Goal: Task Accomplishment & Management: Complete application form

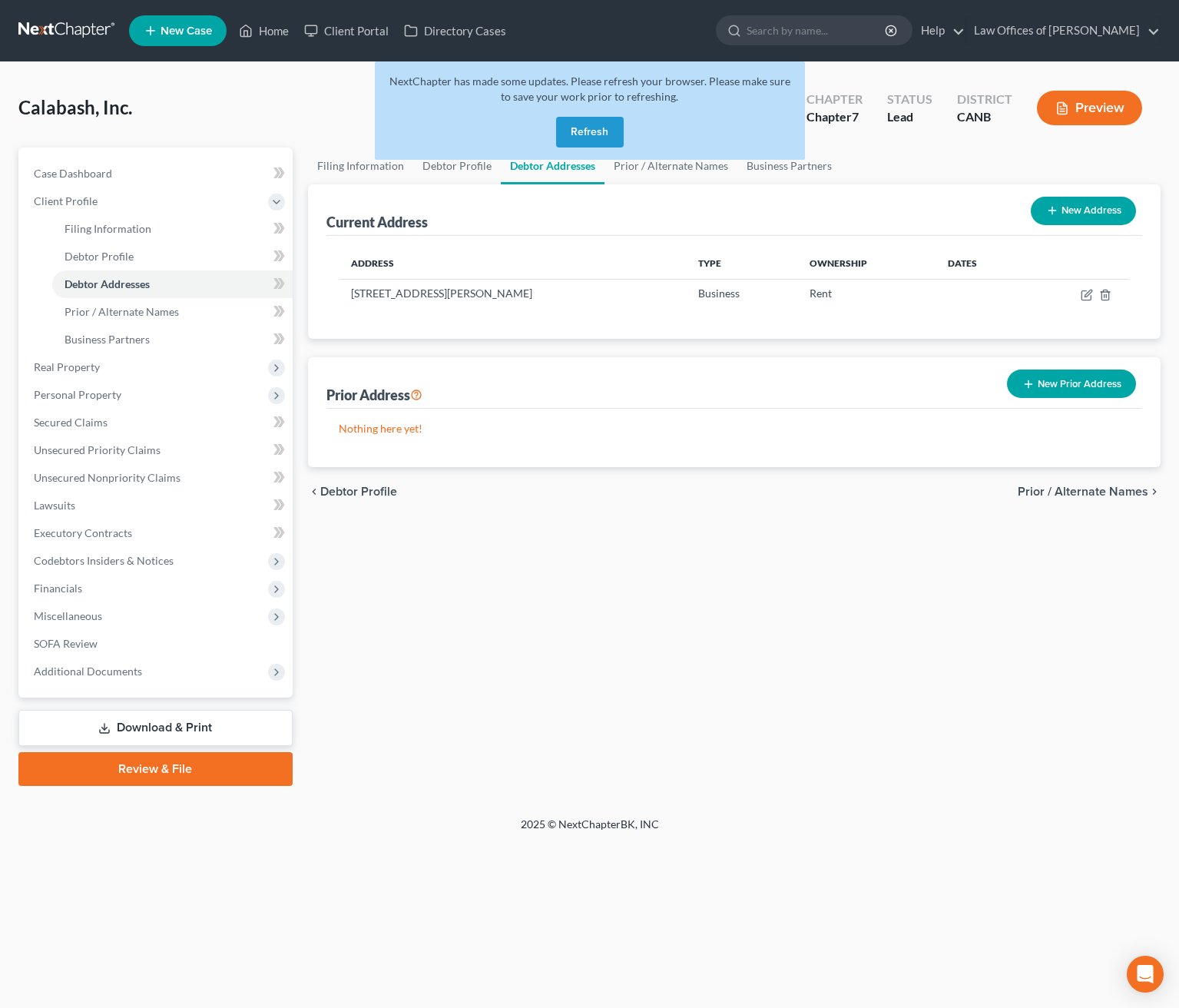
click at [582, 132] on button "Refresh" at bounding box center [590, 132] width 67 height 31
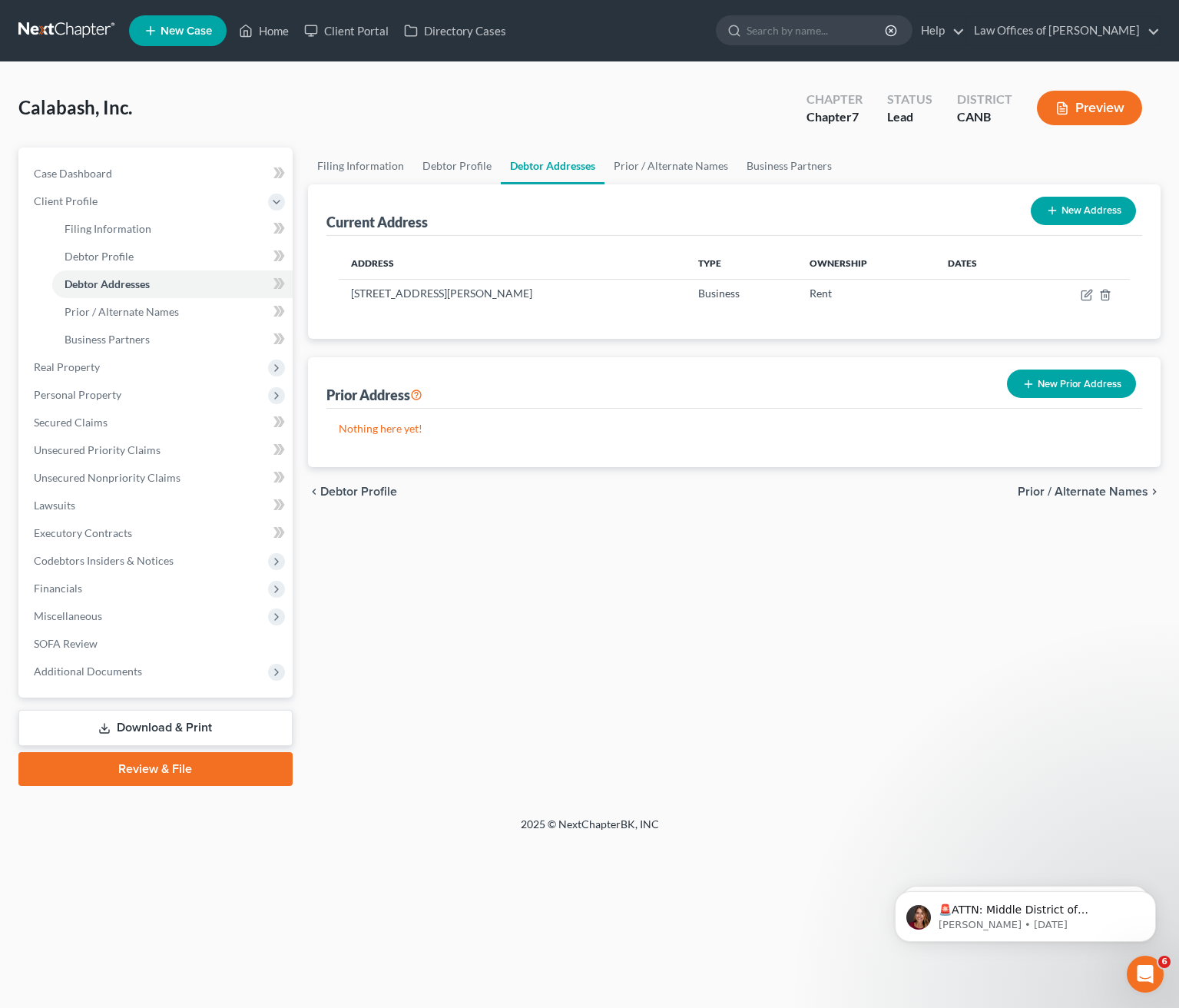
click at [182, 27] on span "New Case" at bounding box center [186, 31] width 51 height 12
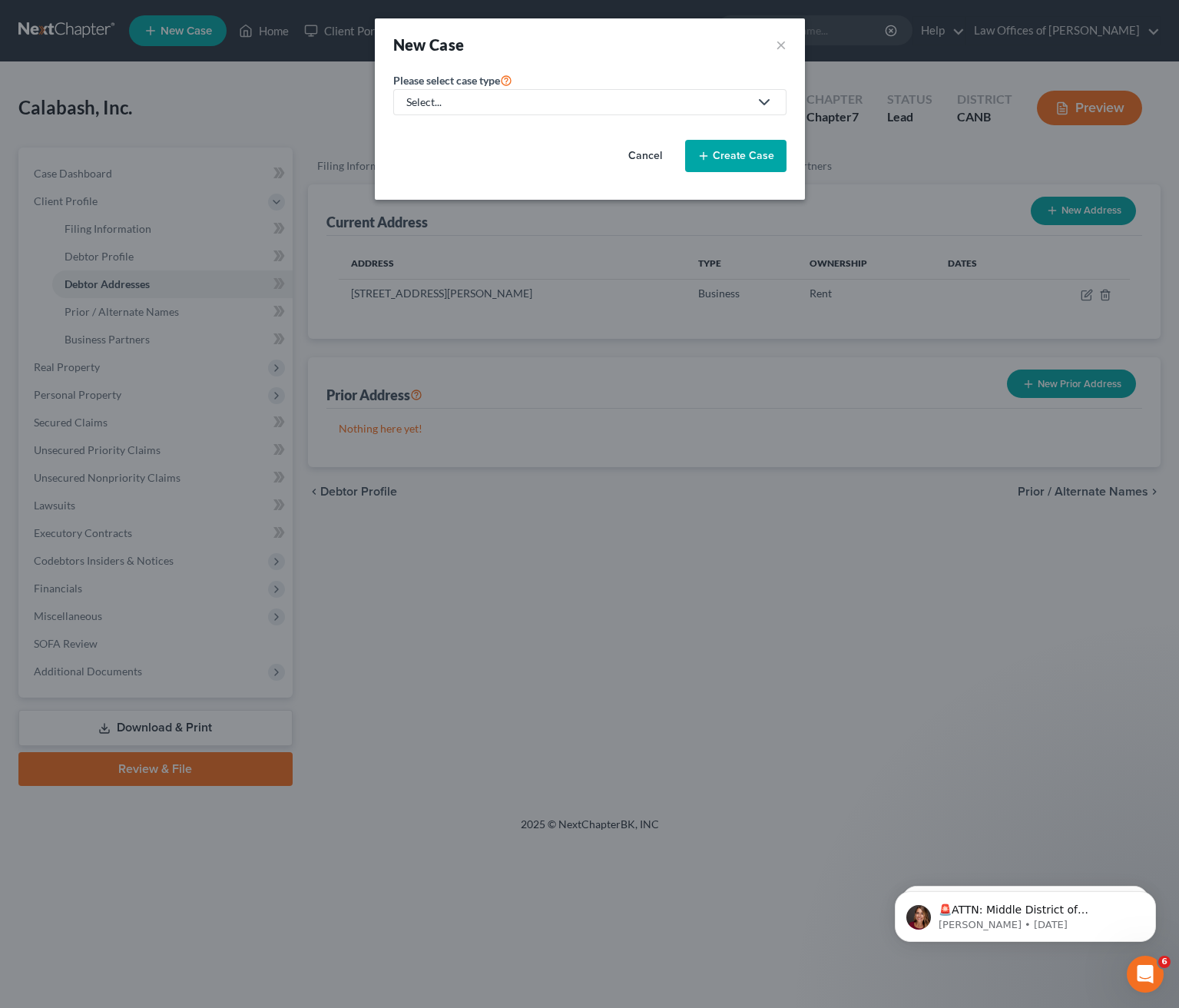
click at [763, 97] on icon at bounding box center [764, 102] width 19 height 19
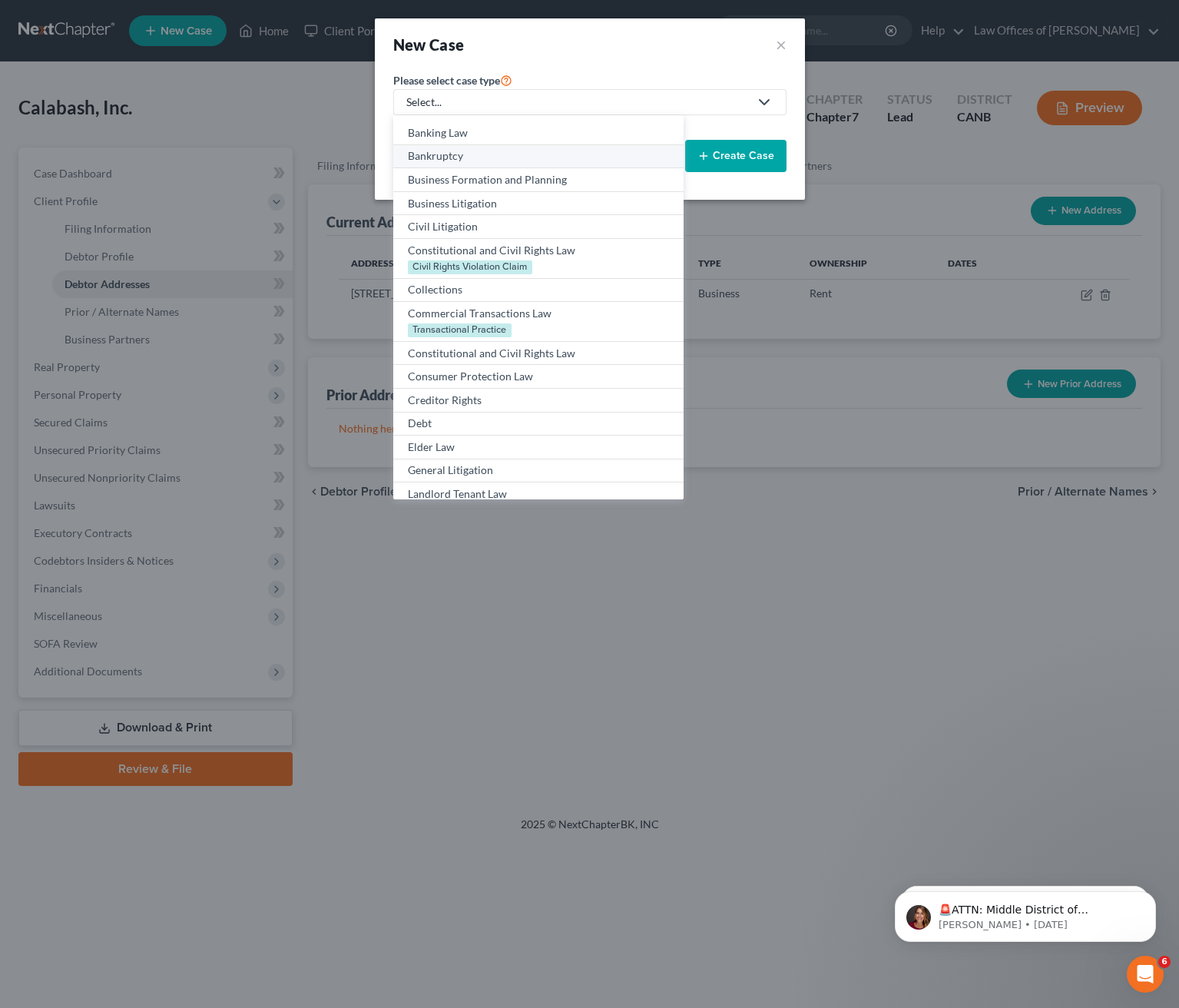
click at [557, 162] on div "Bankruptcy" at bounding box center [538, 155] width 261 height 15
select select "9"
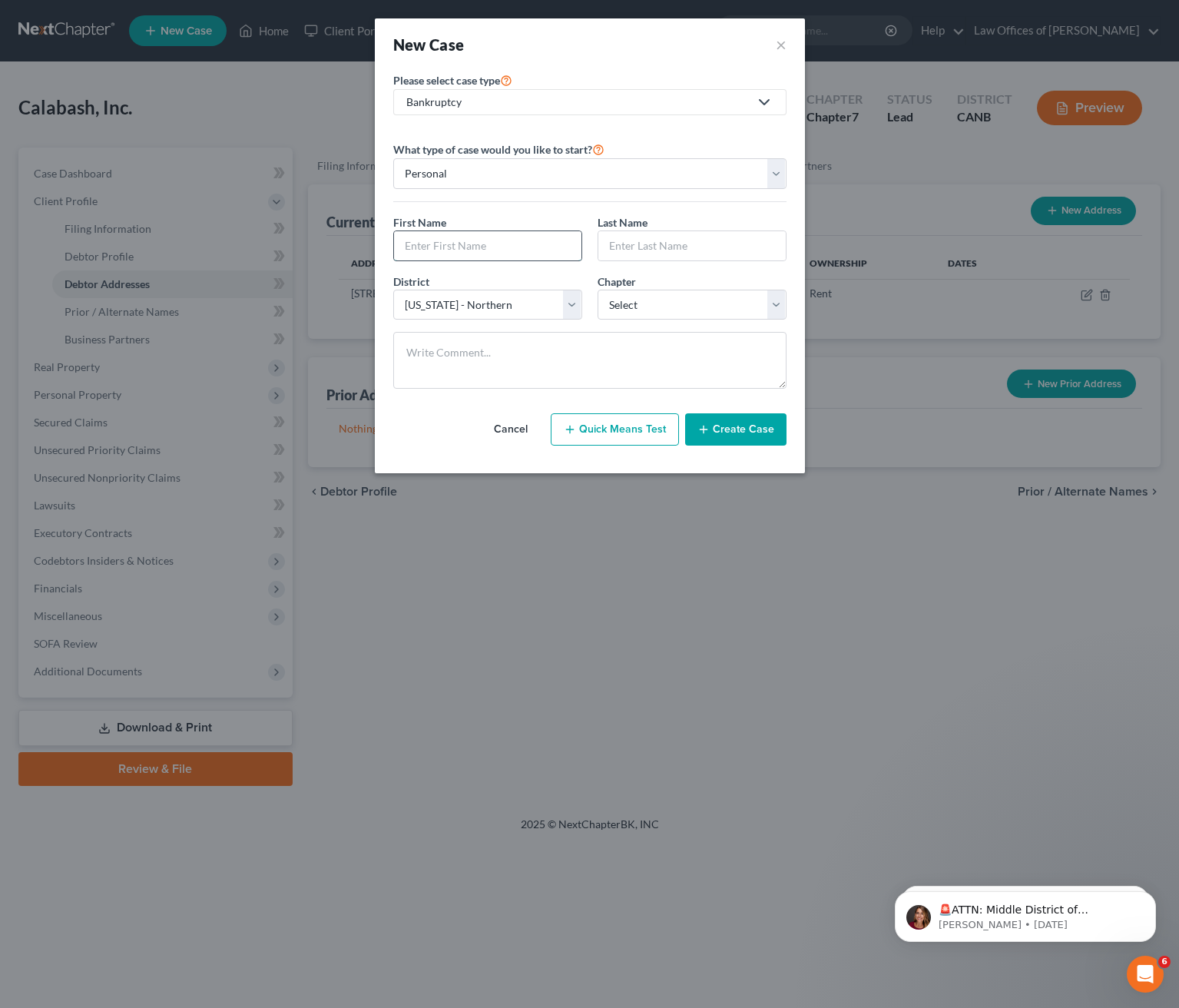
click at [476, 241] on input "text" at bounding box center [487, 246] width 187 height 29
click at [559, 240] on input "text" at bounding box center [487, 246] width 187 height 29
type input "[PERSON_NAME]"
type input "Flenaugh"
click at [775, 309] on select "Select 7 11 12 13" at bounding box center [691, 305] width 189 height 31
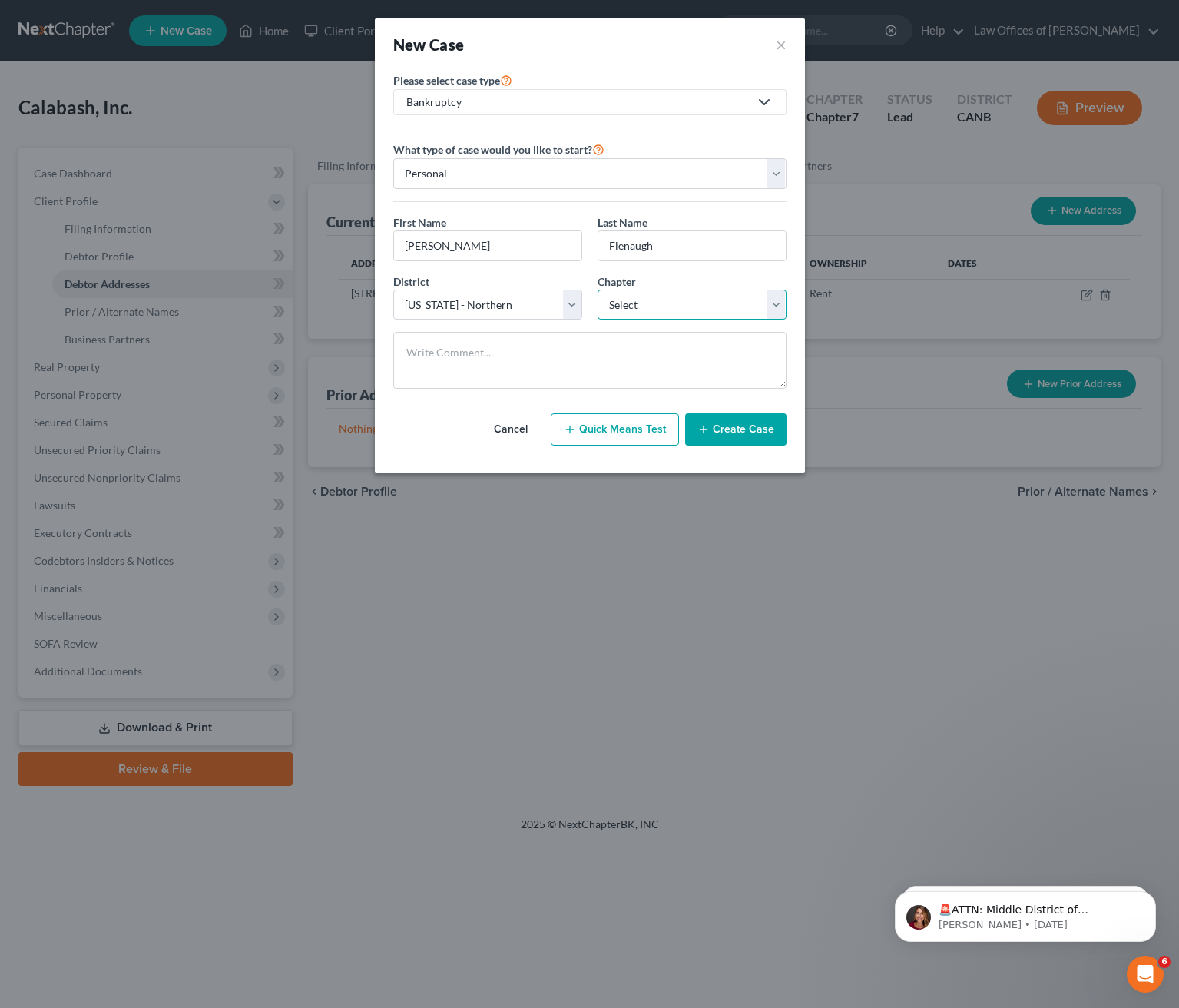
select select "3"
click at [597, 290] on select "Select 7 11 12 13" at bounding box center [691, 305] width 189 height 31
click at [550, 354] on textarea at bounding box center [590, 360] width 394 height 57
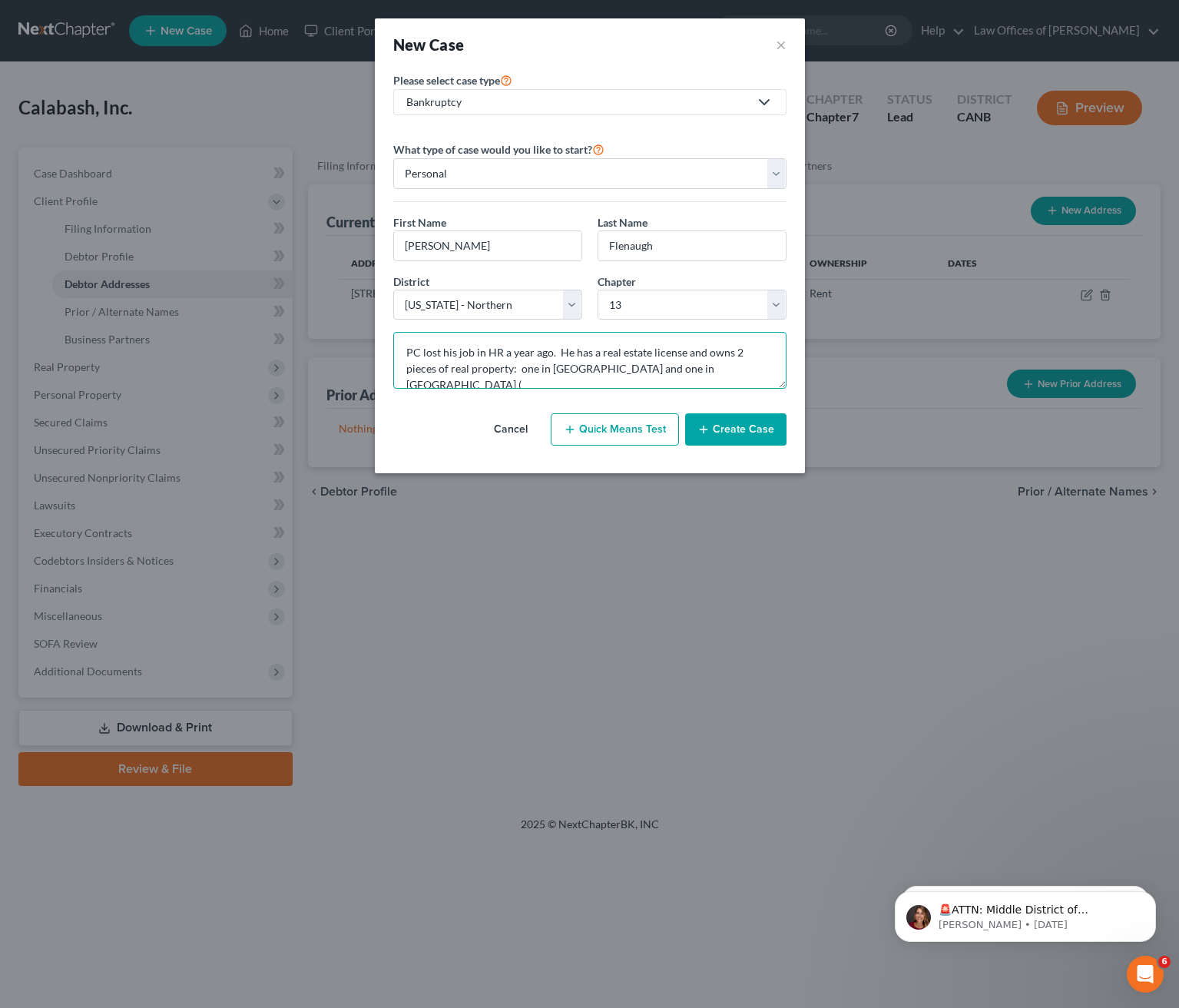
click at [600, 369] on textarea "PC lost his job in HR a year ago. He has a real estate license and owns 2 piece…" at bounding box center [590, 360] width 394 height 57
click at [510, 379] on textarea "PC lost his job in HR a year ago. He has a real estate license and owns 2 piece…" at bounding box center [590, 360] width 394 height 57
type textarea "PC lost his job in HR a year ago. He has a real estate license and owns 2 piece…"
click at [728, 423] on button "Create Case" at bounding box center [736, 429] width 101 height 32
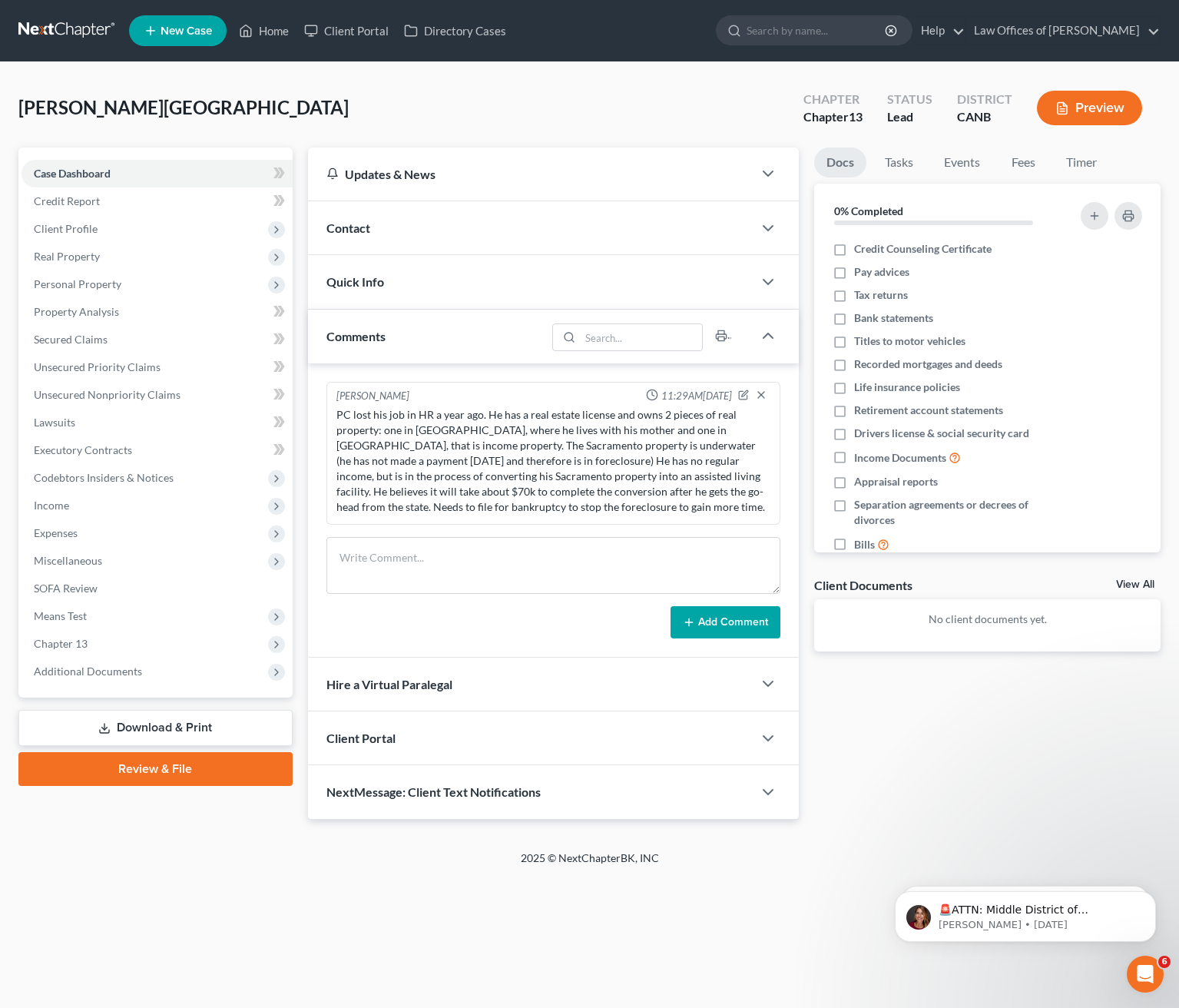
click at [457, 737] on div "Client Portal" at bounding box center [530, 738] width 445 height 53
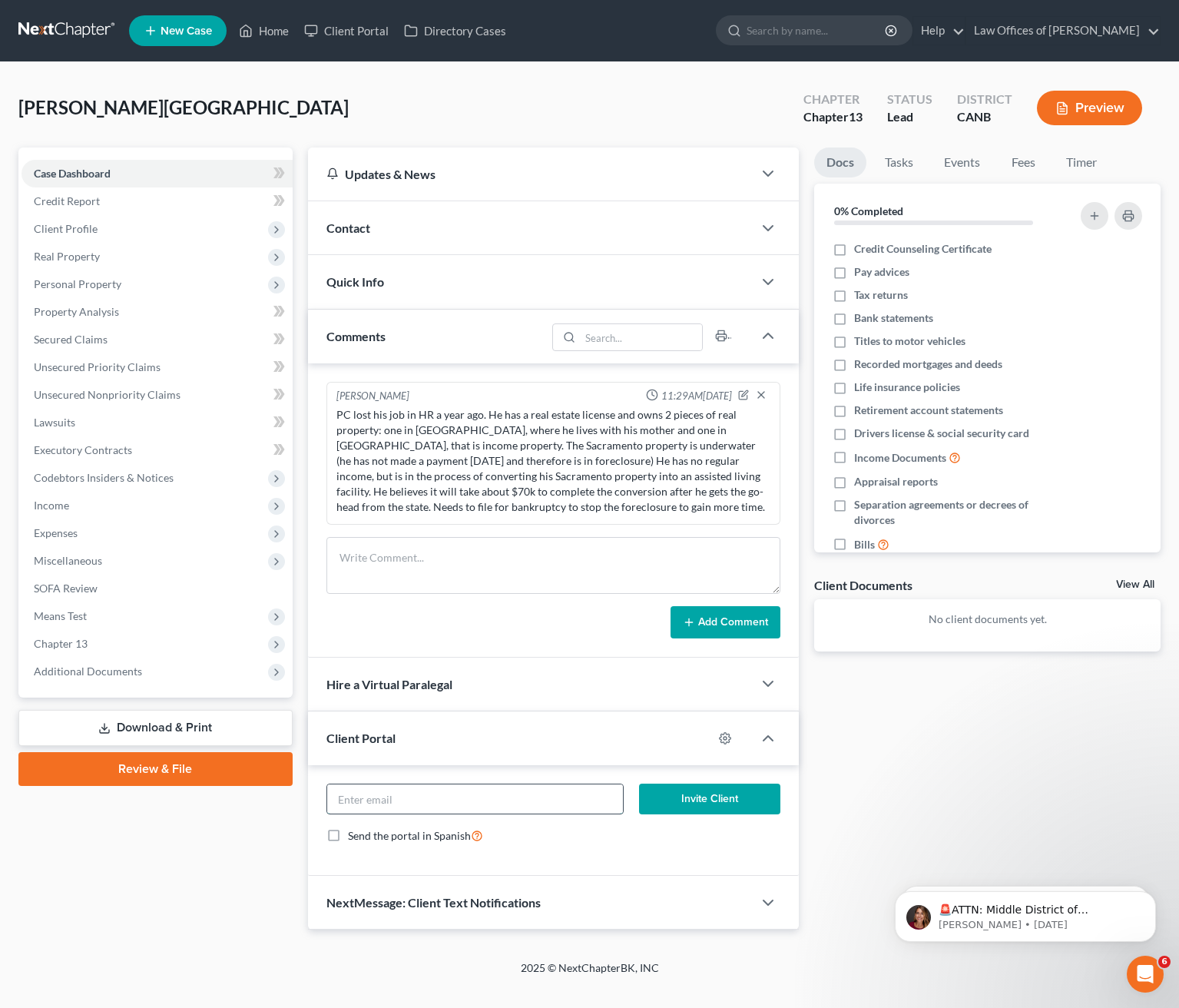
click at [440, 803] on input "email" at bounding box center [475, 799] width 296 height 29
type input "[EMAIL_ADDRESS][DOMAIN_NAME]"
click at [726, 802] on button "Invite Client" at bounding box center [709, 799] width 141 height 31
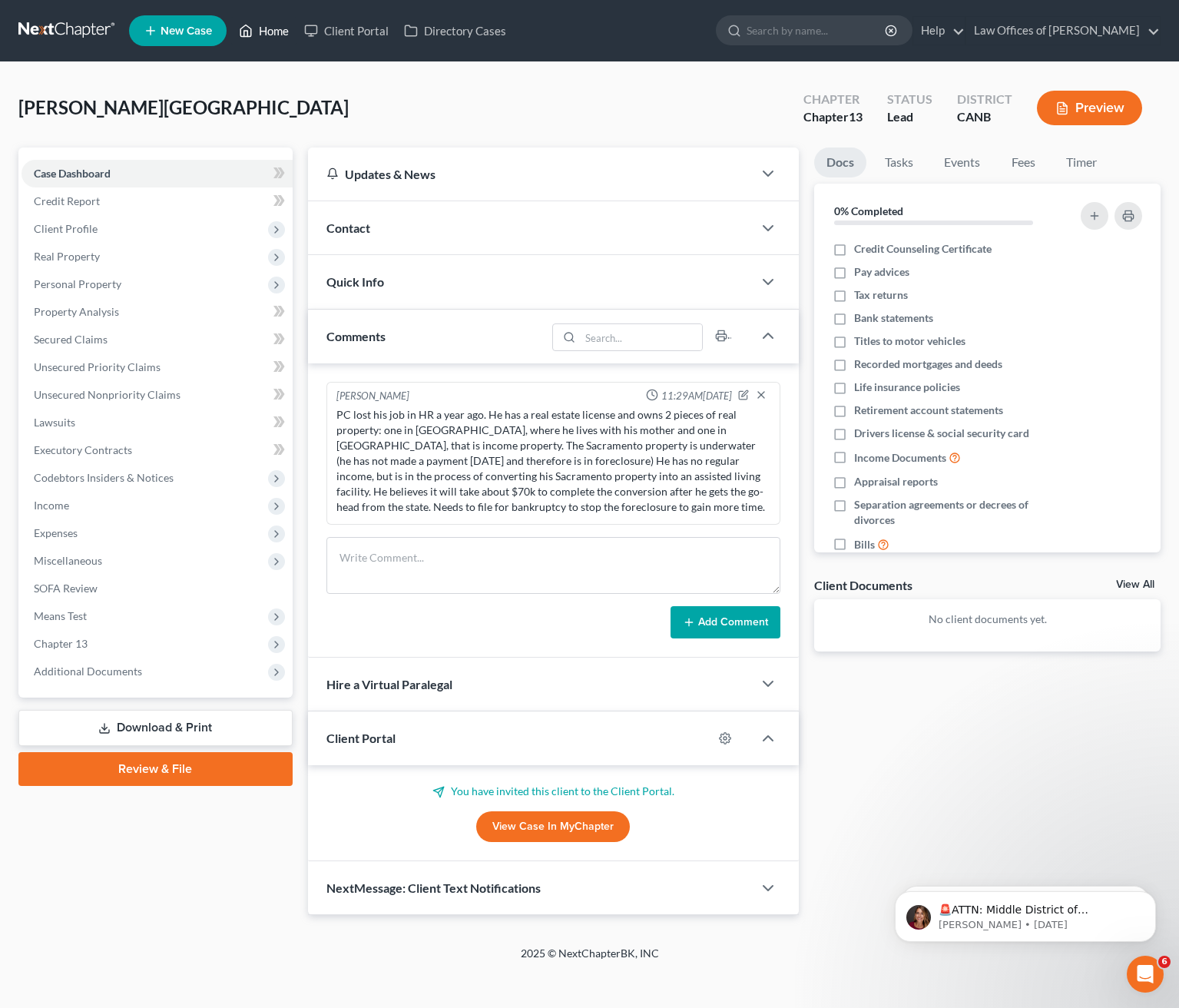
click at [269, 29] on link "Home" at bounding box center [264, 30] width 66 height 27
